Goal: Task Accomplishment & Management: Use online tool/utility

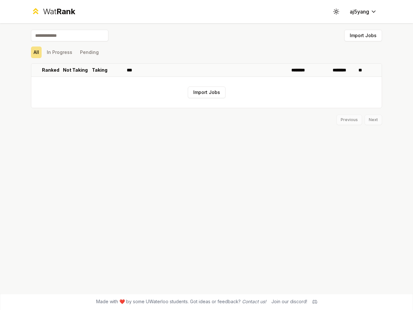
click at [336, 12] on icon at bounding box center [336, 11] width 6 height 6
click at [363, 35] on button "Import Jobs" at bounding box center [363, 36] width 38 height 12
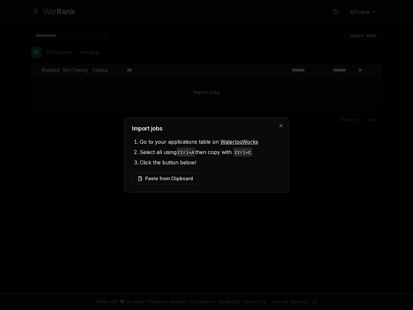
click at [36, 52] on div at bounding box center [206, 155] width 413 height 310
click at [59, 52] on div at bounding box center [206, 155] width 413 height 310
click at [89, 52] on button "Pending" at bounding box center [89, 52] width 24 height 12
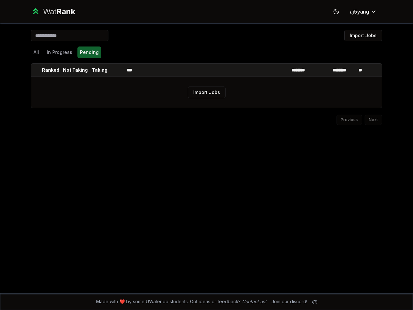
click at [36, 70] on th at bounding box center [36, 70] width 10 height 13
click at [51, 70] on p "Ranked" at bounding box center [50, 70] width 17 height 6
click at [75, 70] on p "Not Taking" at bounding box center [75, 70] width 25 height 6
click at [100, 70] on p "Taking" at bounding box center [99, 70] width 15 height 6
click at [116, 70] on th at bounding box center [116, 70] width 15 height 13
